Goal: Task Accomplishment & Management: Manage account settings

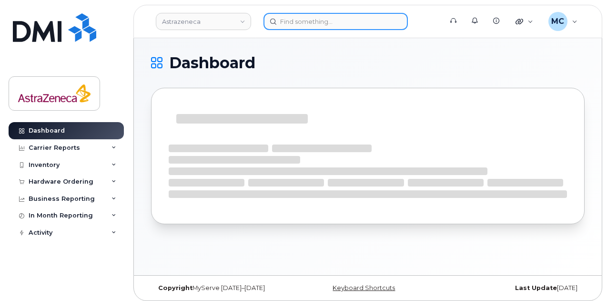
click at [301, 18] on input at bounding box center [336, 21] width 144 height 17
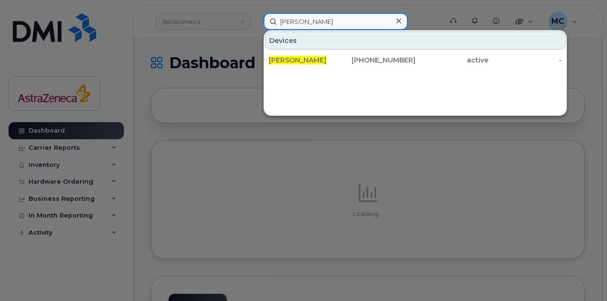
type input "[PERSON_NAME]"
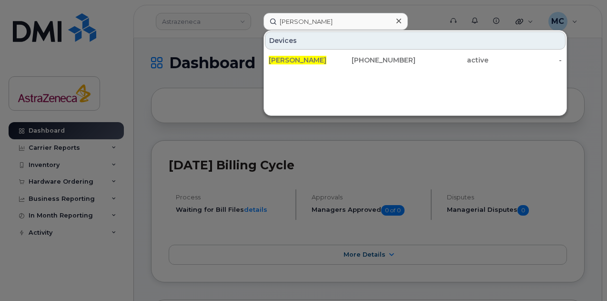
drag, startPoint x: 391, startPoint y: 56, endPoint x: 391, endPoint y: 84, distance: 28.1
click at [391, 56] on div "416-779-6956" at bounding box center [378, 60] width 73 height 10
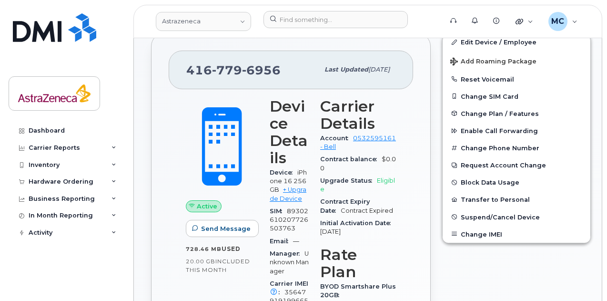
scroll to position [143, 0]
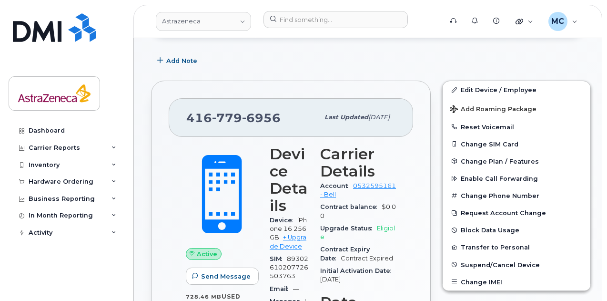
click at [507, 264] on span "Suspend/Cancel Device" at bounding box center [500, 264] width 79 height 7
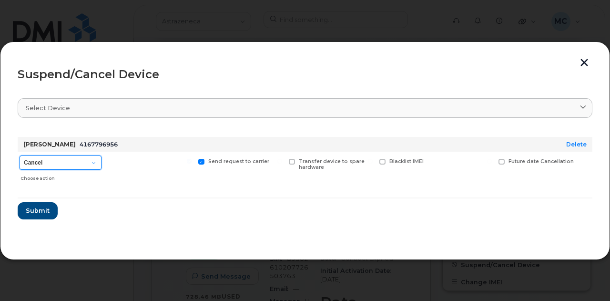
click at [94, 160] on select "Cancel Suspend - Extend Suspension Suspend - Reduced Rate Suspend - Full Rate S…" at bounding box center [61, 162] width 82 height 14
select select "[object Object]"
click at [20, 155] on select "Cancel Suspend - Extend Suspension Suspend - Reduced Rate Suspend - Full Rate S…" at bounding box center [61, 162] width 82 height 14
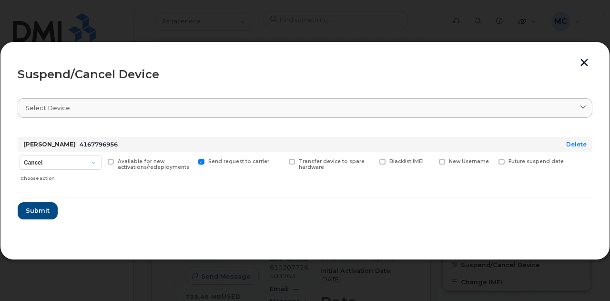
click at [582, 65] on button "button" at bounding box center [584, 64] width 14 height 10
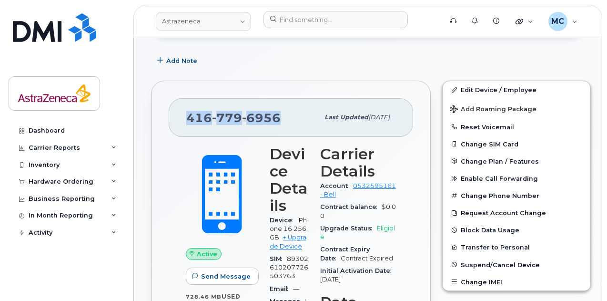
drag, startPoint x: 282, startPoint y: 118, endPoint x: 183, endPoint y: 115, distance: 99.2
click at [183, 115] on div "[PHONE_NUMBER] Last updated [DATE]" at bounding box center [291, 117] width 244 height 38
copy span "[PHONE_NUMBER]"
